Goal: Transaction & Acquisition: Purchase product/service

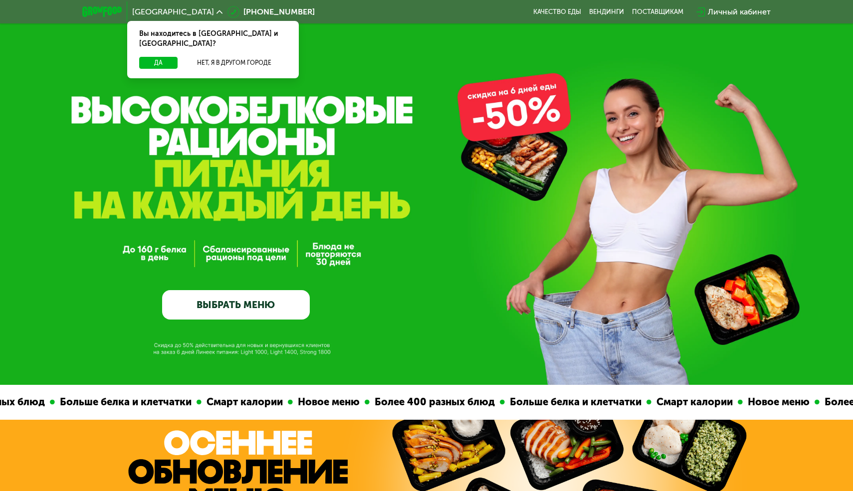
click at [247, 309] on link "ВЫБРАТЬ МЕНЮ" at bounding box center [236, 304] width 148 height 29
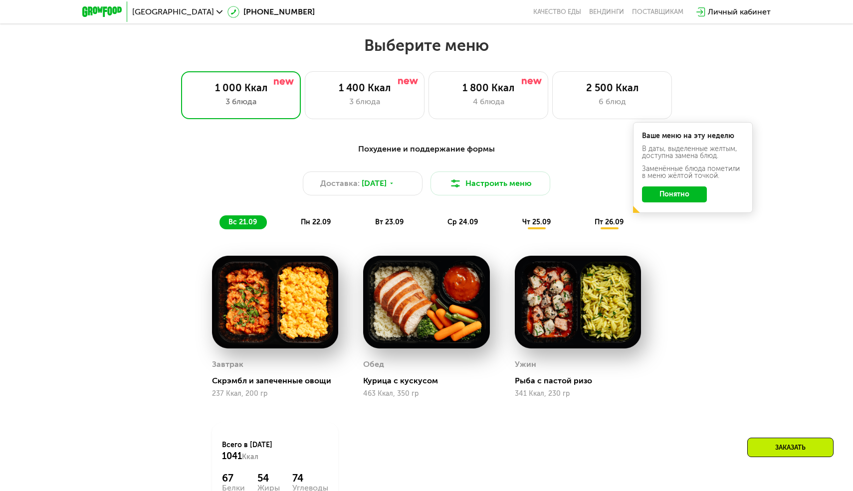
scroll to position [743, 0]
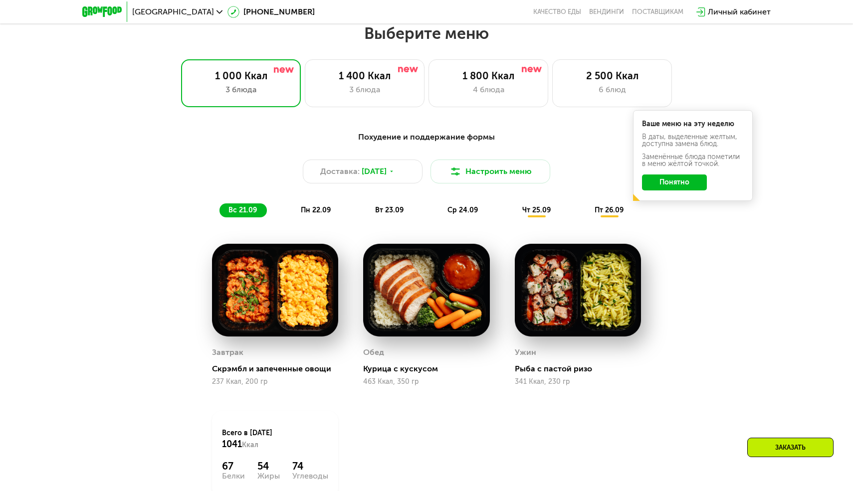
click at [681, 187] on button "Понятно" at bounding box center [674, 183] width 65 height 16
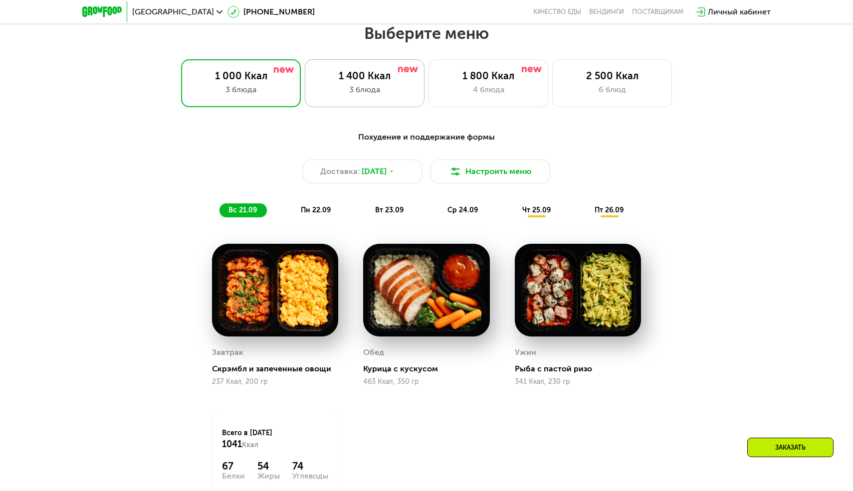
click at [354, 68] on div "1 400 Ккал 3 блюда" at bounding box center [365, 83] width 120 height 48
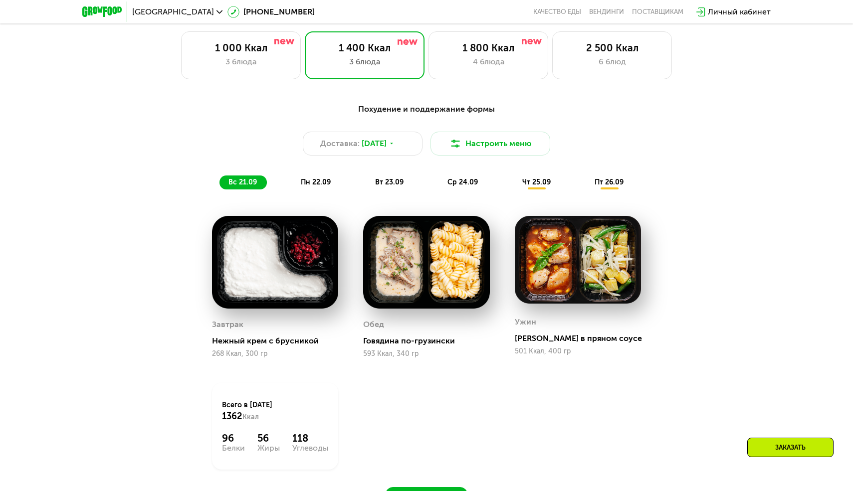
scroll to position [751, 0]
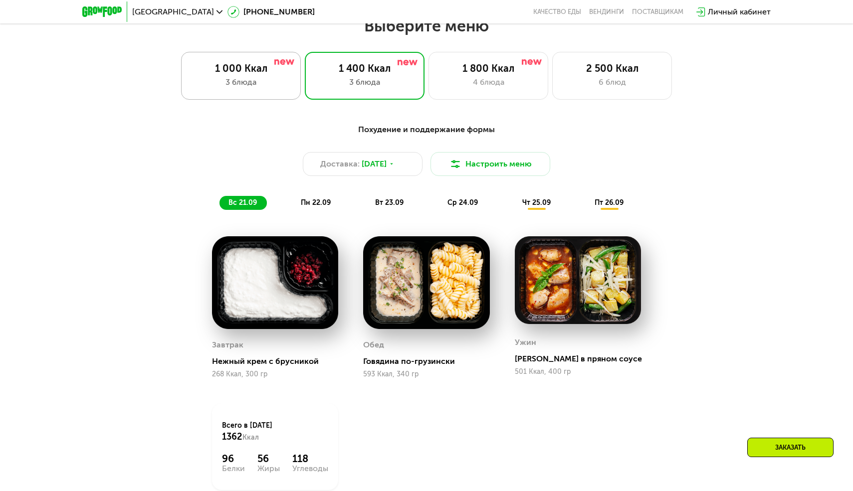
click at [267, 72] on div "1 000 Ккал" at bounding box center [240, 68] width 99 height 12
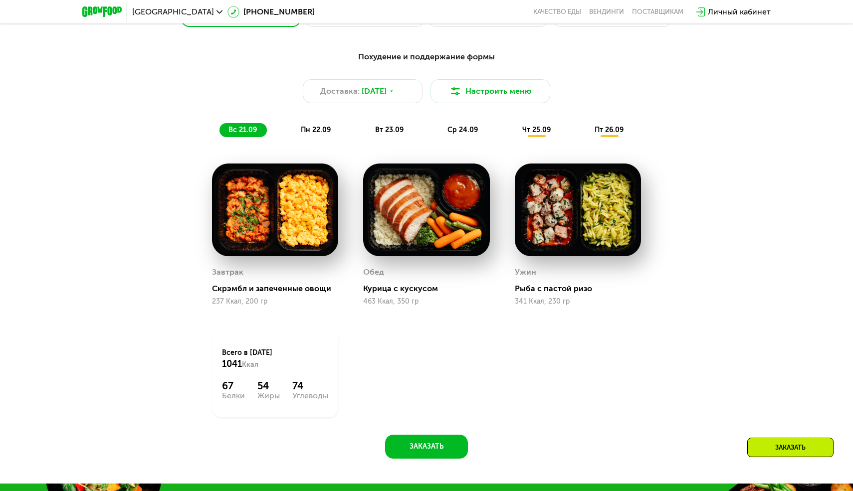
scroll to position [821, 0]
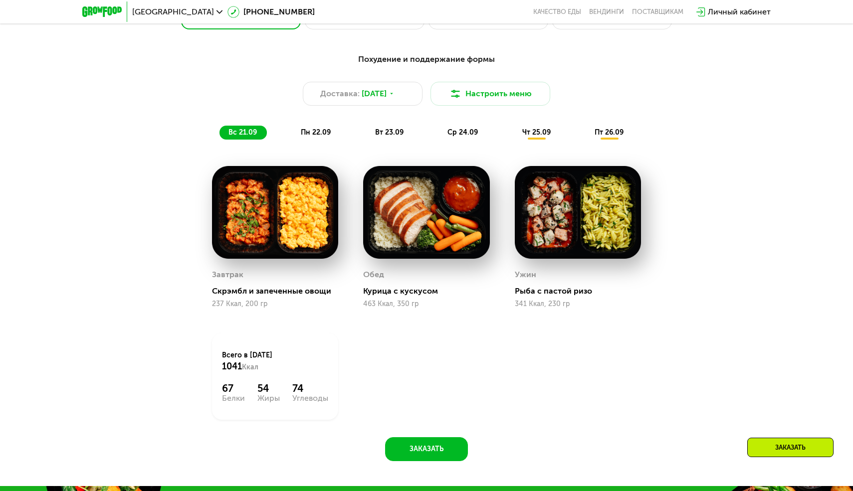
click at [698, 72] on div "Похудение и поддержание формы Доставка: [DATE] Настроить меню вс 21.09 пн 22.09…" at bounding box center [426, 96] width 590 height 86
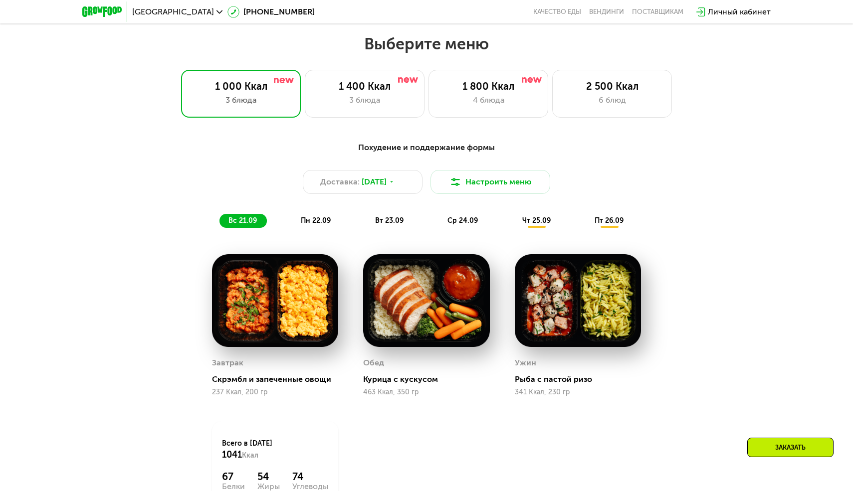
scroll to position [722, 0]
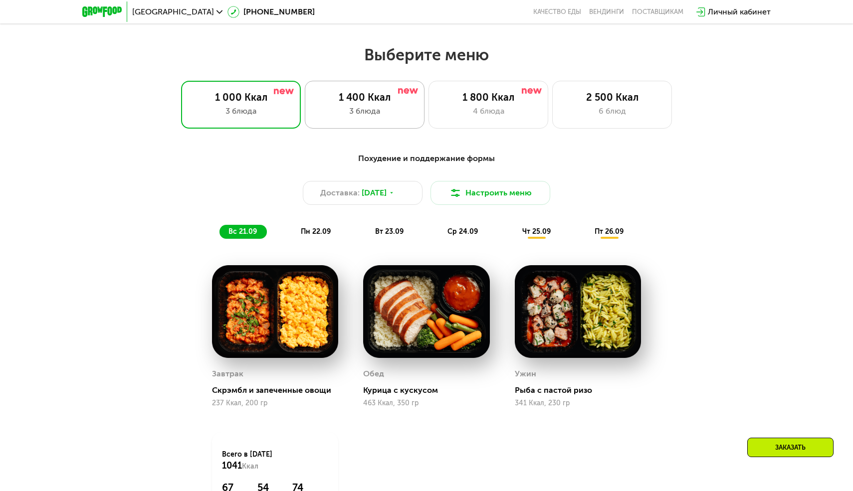
click at [374, 114] on div "3 блюда" at bounding box center [364, 111] width 99 height 12
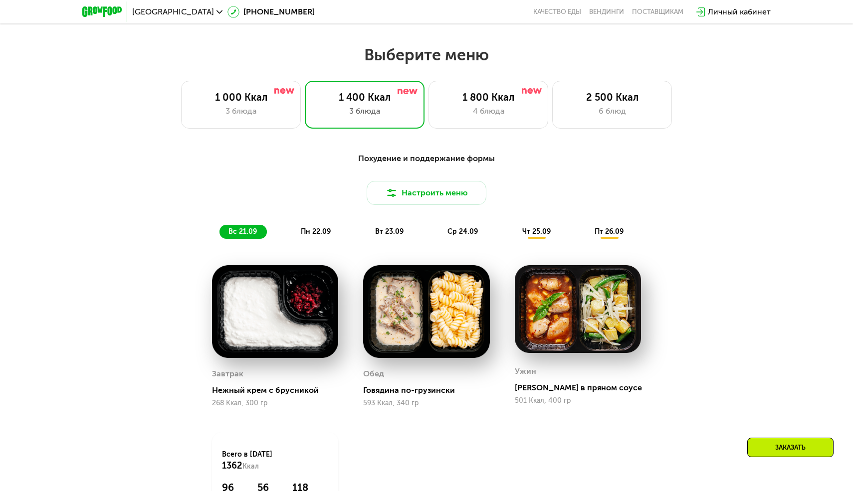
scroll to position [728, 0]
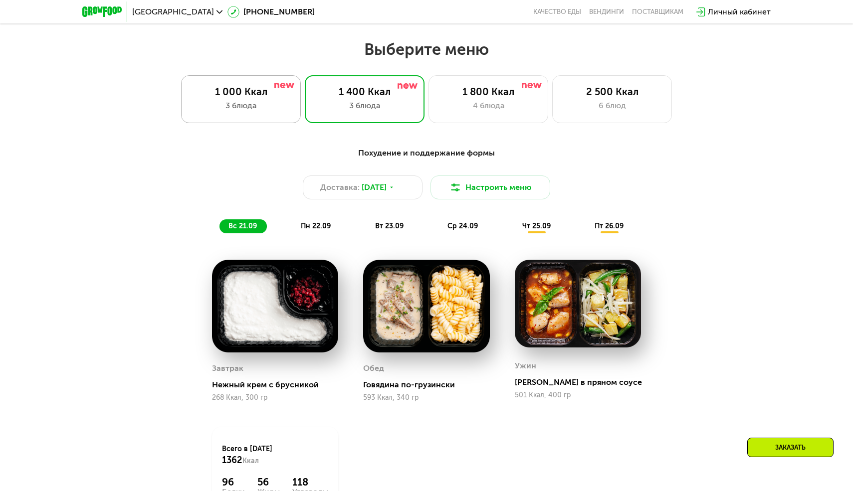
click at [271, 98] on div "1 000 Ккал 3 блюда" at bounding box center [241, 99] width 120 height 48
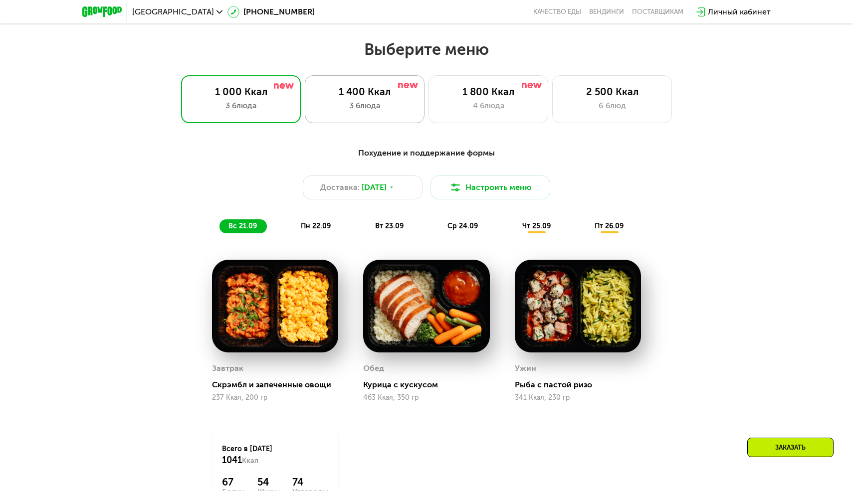
click at [329, 101] on div "3 блюда" at bounding box center [364, 106] width 99 height 12
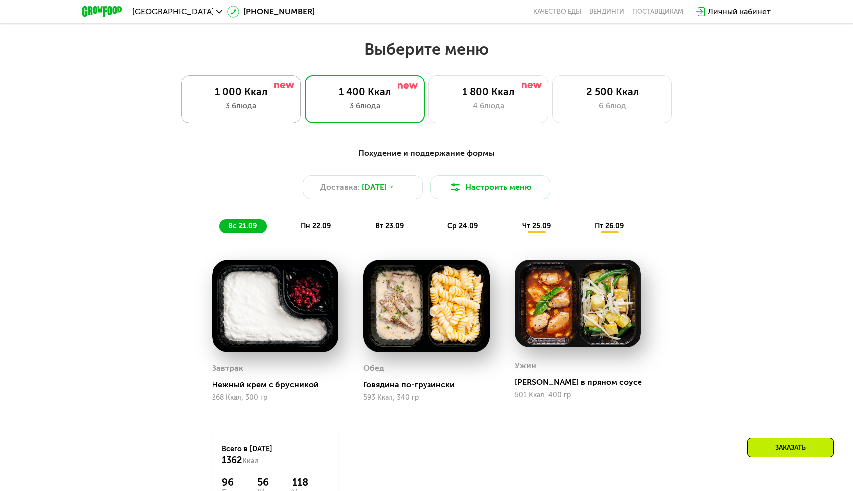
click at [269, 103] on div "3 блюда" at bounding box center [240, 106] width 99 height 12
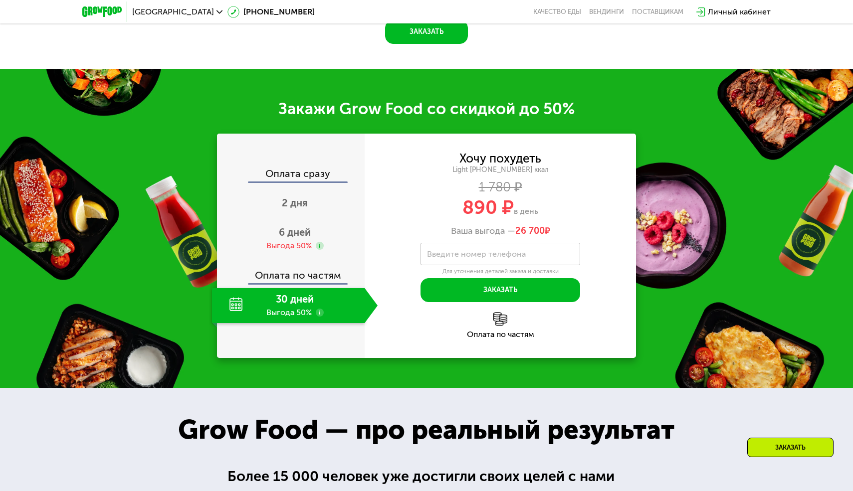
scroll to position [1230, 0]
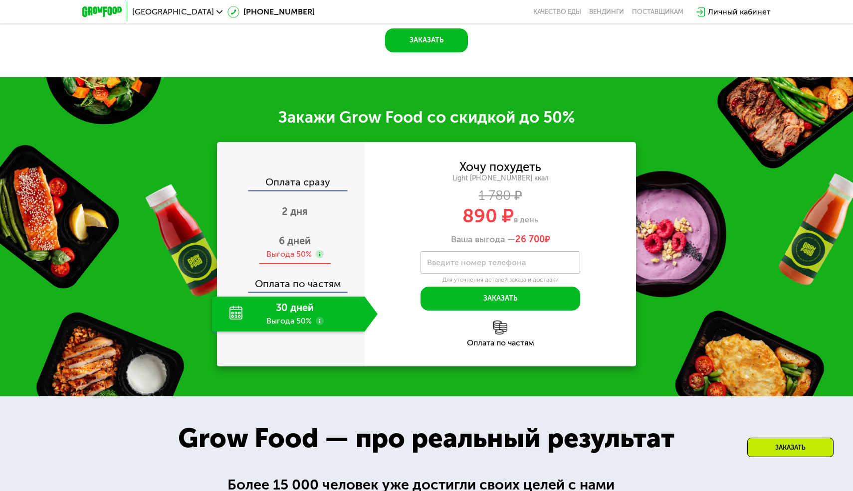
click at [308, 250] on div "Выгода 50%" at bounding box center [288, 254] width 45 height 11
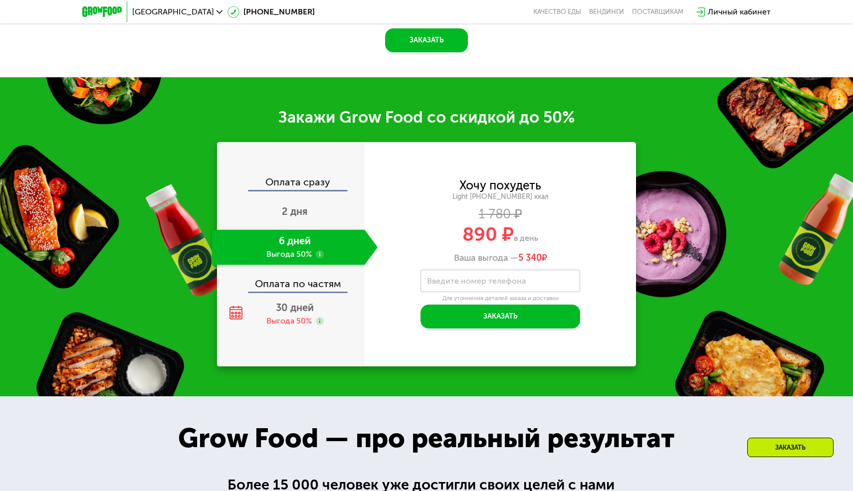
click at [318, 256] on use at bounding box center [320, 254] width 8 height 8
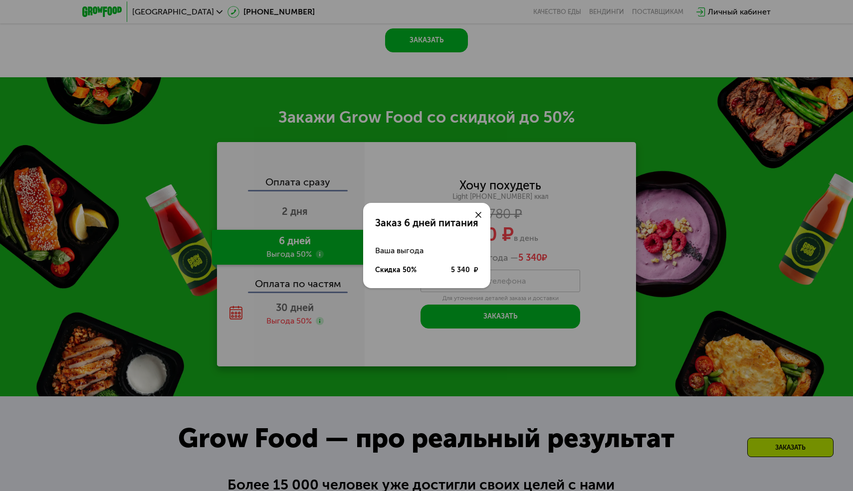
click at [481, 216] on div at bounding box center [478, 215] width 24 height 24
click at [478, 209] on div at bounding box center [478, 215] width 24 height 24
click at [477, 217] on icon at bounding box center [478, 215] width 6 height 6
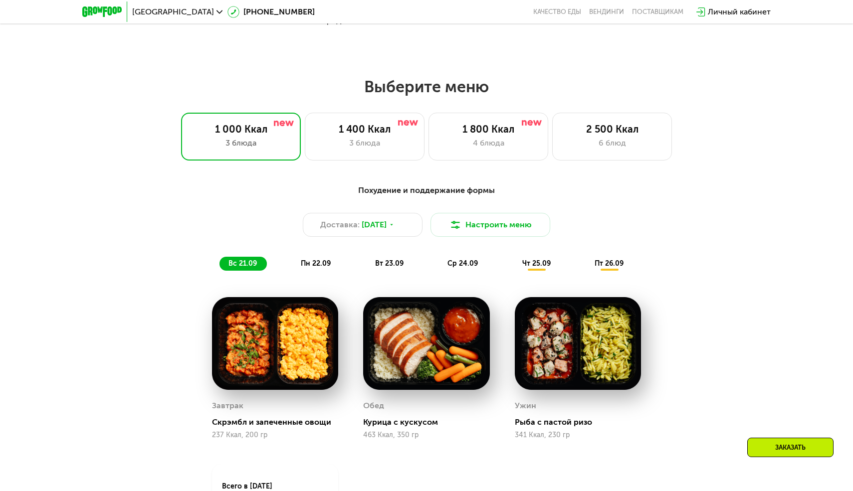
scroll to position [673, 0]
